Goal: Navigation & Orientation: Find specific page/section

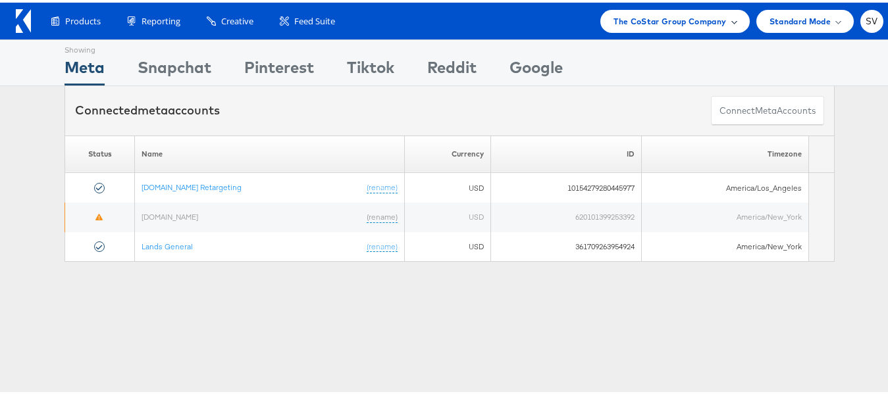
click at [704, 9] on div "The CoStar Group Company" at bounding box center [674, 18] width 149 height 23
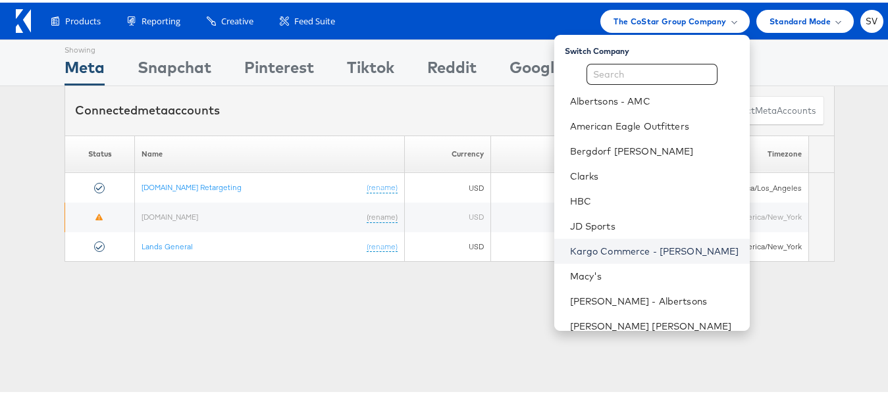
scroll to position [63, 0]
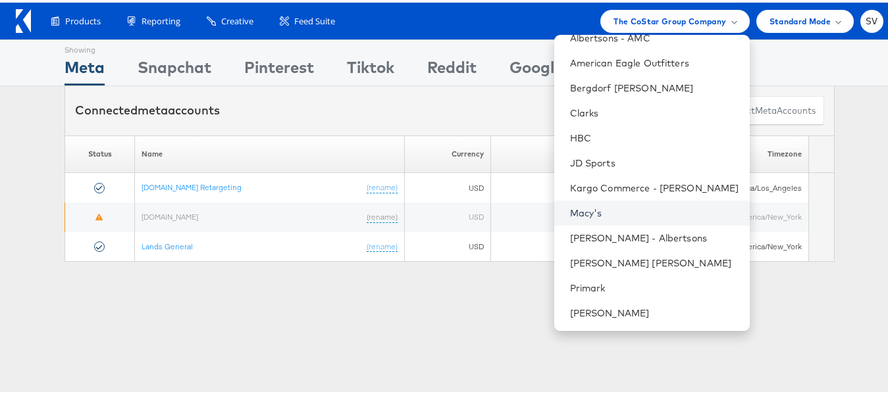
click at [625, 209] on link "Macy's" at bounding box center [654, 210] width 169 height 13
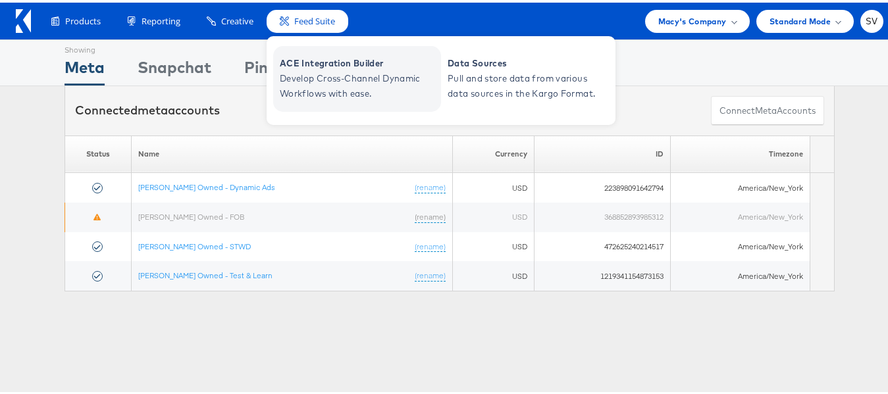
click at [332, 84] on span "Develop Cross-Channel Dynamic Workflows with ease." at bounding box center [359, 83] width 158 height 30
